Goal: Find specific page/section: Find specific page/section

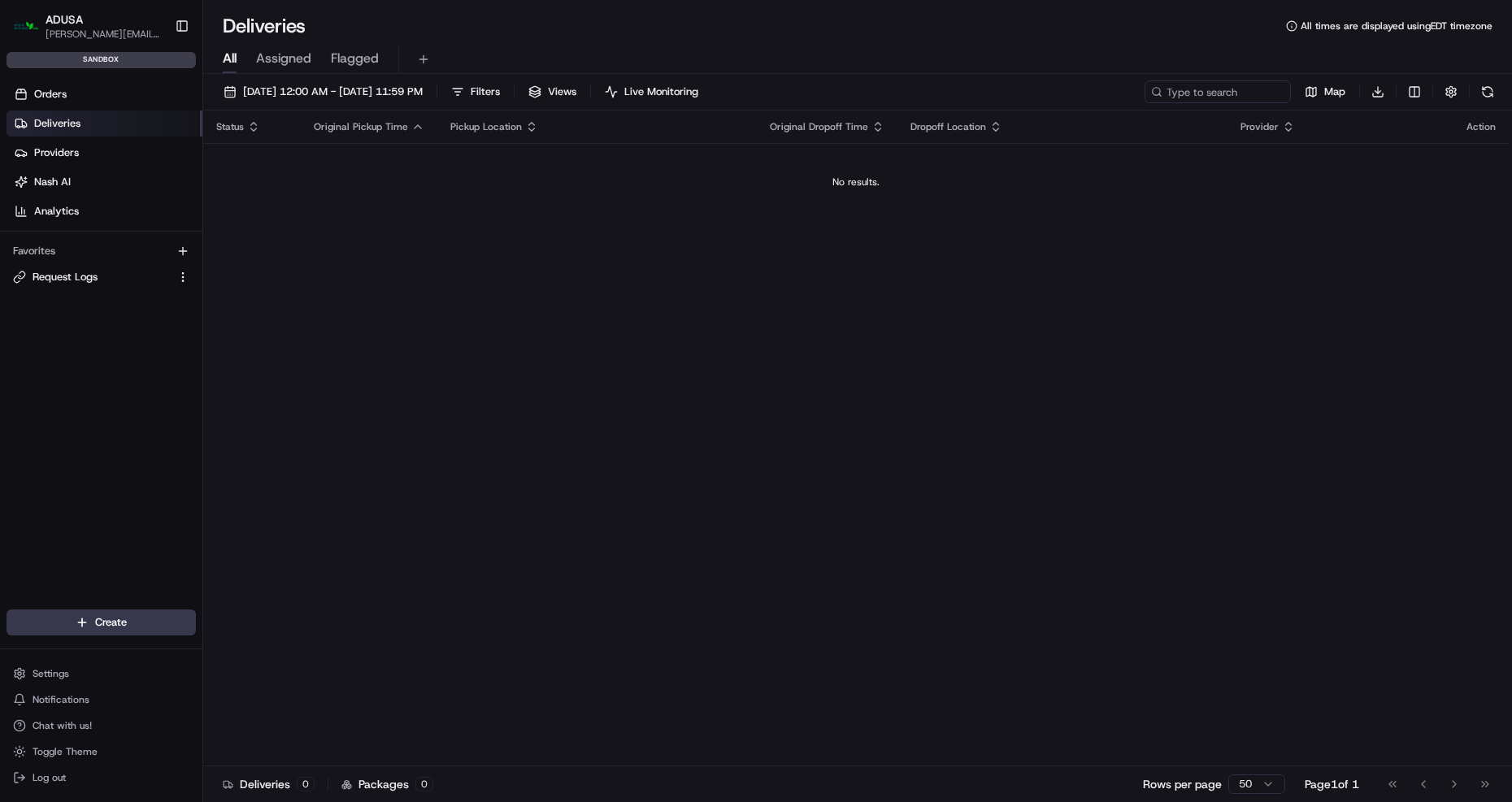
click at [145, 25] on div "ADUSA" at bounding box center [104, 19] width 117 height 17
click at [52, 22] on span "ADUSA" at bounding box center [64, 19] width 37 height 17
click at [35, 30] on img "button" at bounding box center [26, 26] width 26 height 26
click at [74, 150] on span "Providers" at bounding box center [56, 152] width 44 height 15
